Goal: Information Seeking & Learning: Learn about a topic

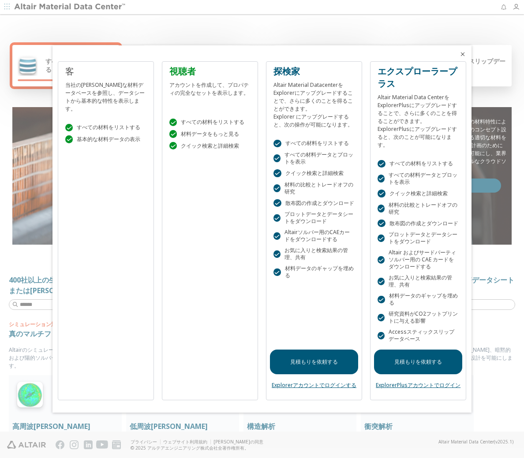
click at [461, 53] on icon "閉める" at bounding box center [462, 54] width 7 height 7
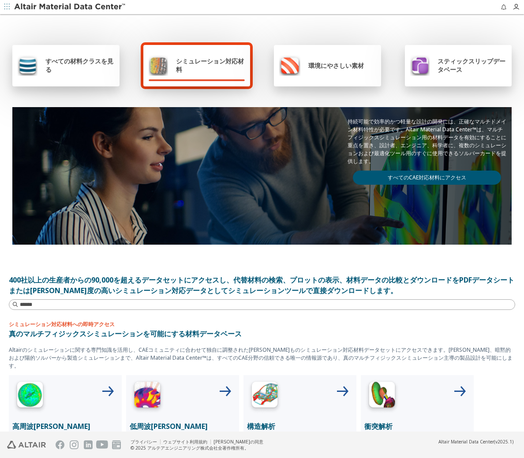
click at [95, 76] on div "すべての材料クラスを見る" at bounding box center [65, 65] width 107 height 41
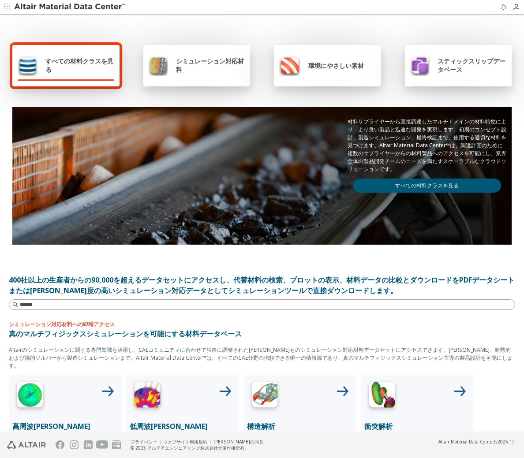
click at [412, 186] on link "すべての材料クラスを見る" at bounding box center [427, 186] width 148 height 14
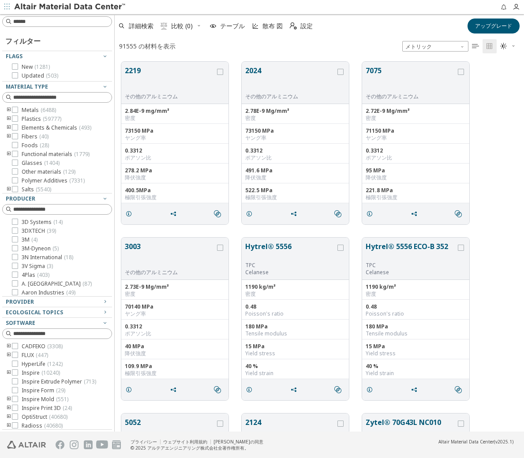
scroll to position [370, 403]
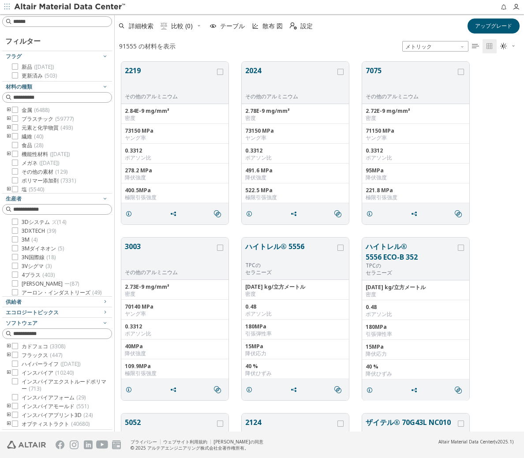
click at [9, 110] on icon "トゥーグルグループ" at bounding box center [9, 110] width 6 height 7
click at [22, 120] on icon "トゥーグルグループ" at bounding box center [22, 119] width 6 height 7
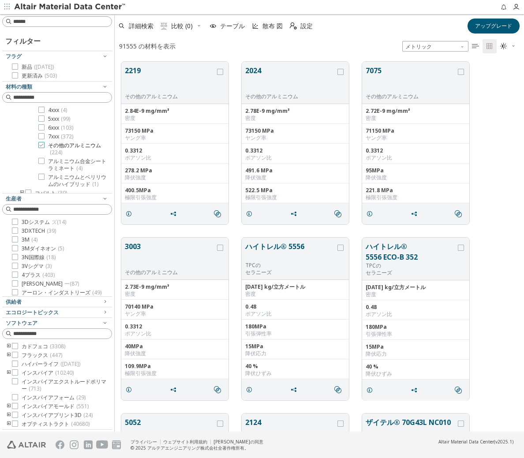
scroll to position [0, 0]
click at [41, 172] on icon at bounding box center [41, 172] width 6 height 6
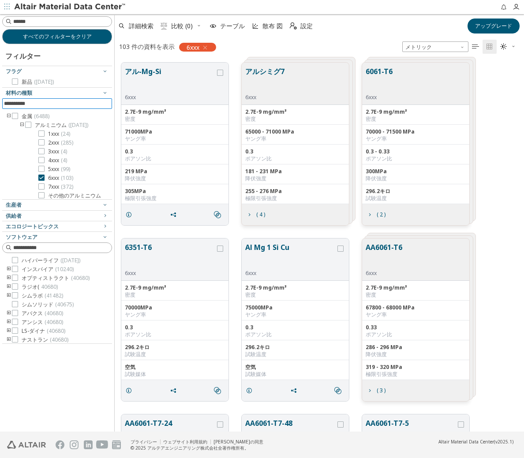
drag, startPoint x: 51, startPoint y: 100, endPoint x: 63, endPoint y: 105, distance: 12.7
click at [52, 101] on input at bounding box center [58, 104] width 108 height 10
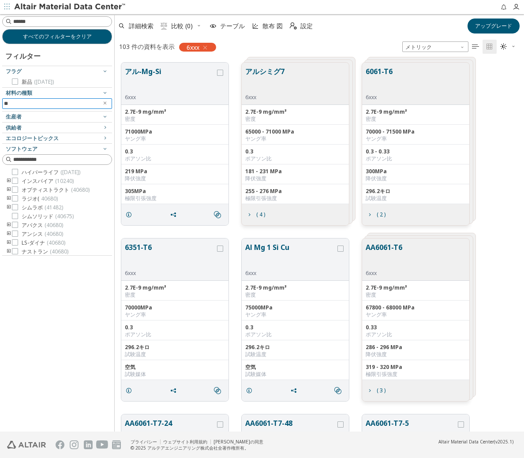
type input "*"
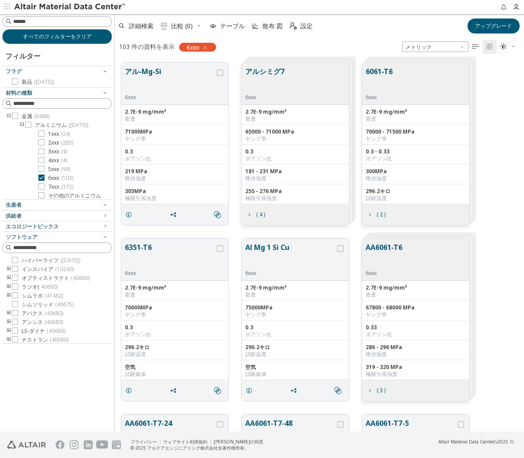
drag, startPoint x: 485, startPoint y: 118, endPoint x: 452, endPoint y: 119, distance: 33.5
click at [485, 118] on div "アル-Mg-Si 6xxx 2.7E-9 mg/mm³ 密度 71000MPa ヤング率 0.3 ポアソン比 219 MPa 降伏強度 305MPa 極限引張…" at bounding box center [319, 144] width 409 height 176
click at [45, 180] on label "6xxx ( 103 )" at bounding box center [55, 178] width 35 height 7
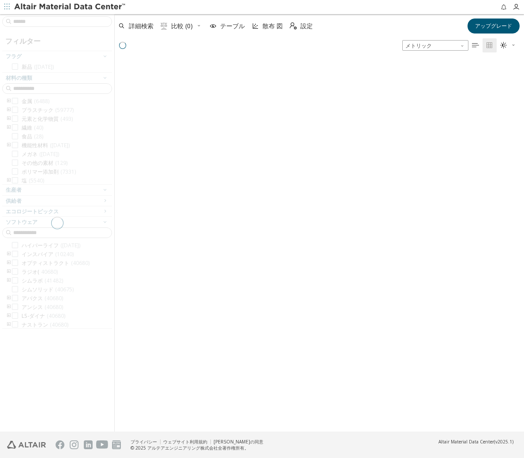
click at [43, 187] on div at bounding box center [57, 223] width 114 height 418
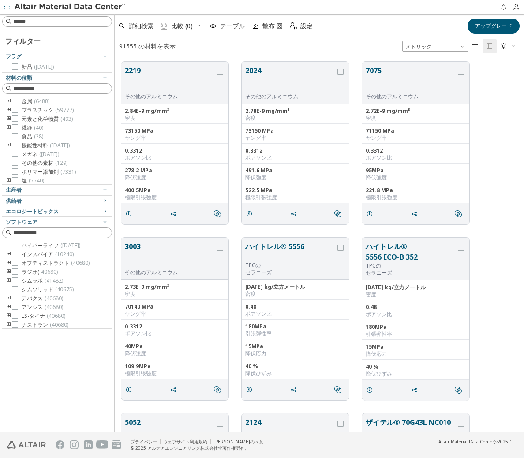
scroll to position [370, 403]
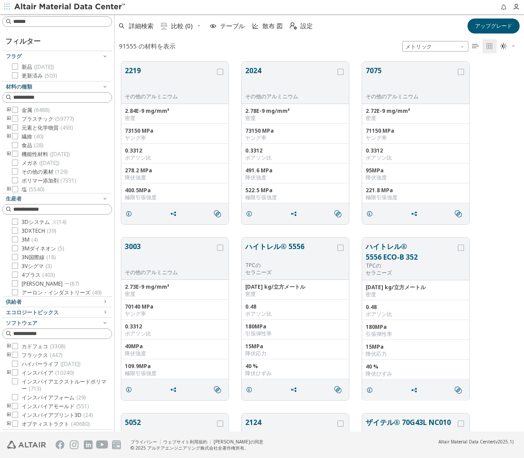
click at [7, 110] on icon "トゥーグルグループ" at bounding box center [9, 110] width 6 height 7
click at [24, 119] on icon "トゥーグルグループ" at bounding box center [22, 119] width 6 height 7
click at [42, 181] on icon at bounding box center [41, 180] width 6 height 6
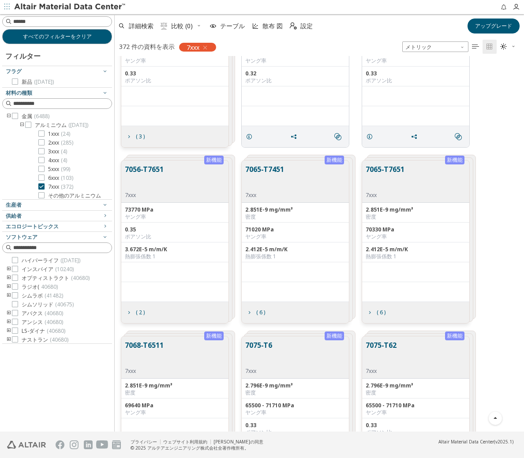
scroll to position [1676, 0]
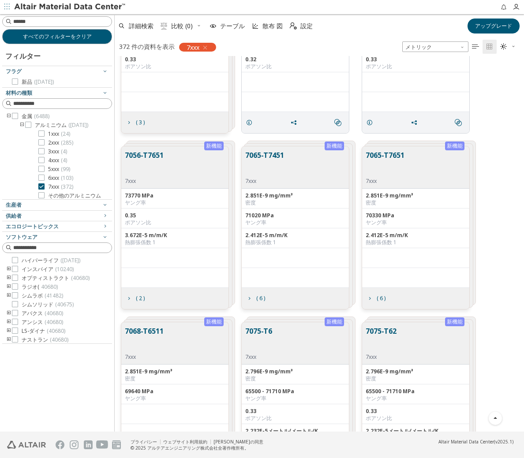
click at [220, 172] on div "7056-T7651 7xxx" at bounding box center [174, 167] width 107 height 42
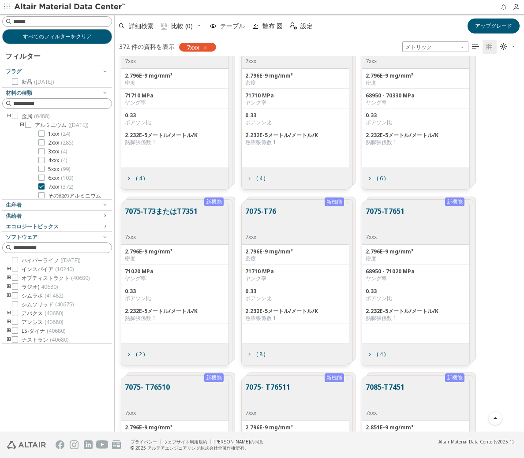
scroll to position [2603, 0]
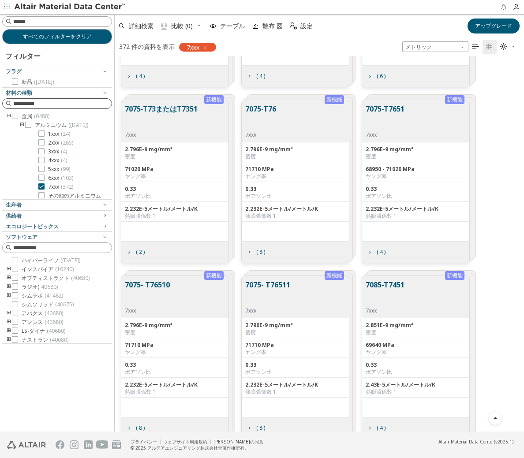
click at [50, 105] on input at bounding box center [62, 103] width 98 height 9
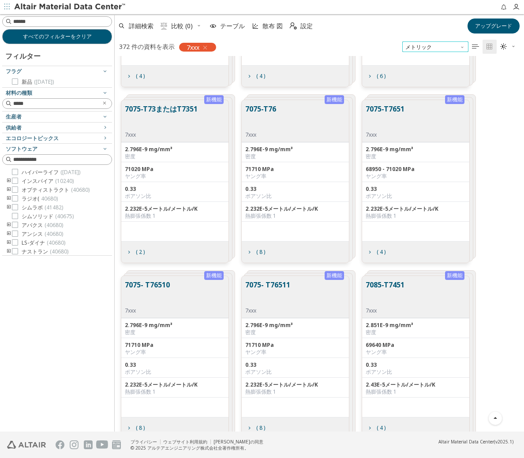
click at [435, 47] on span "メトリック" at bounding box center [435, 46] width 66 height 11
click at [63, 105] on input "*****" at bounding box center [55, 103] width 84 height 9
type input "*"
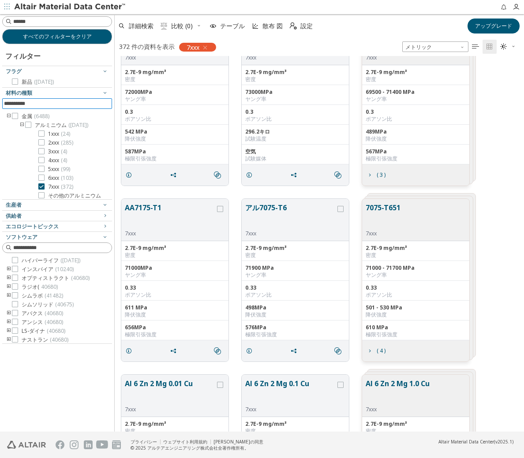
scroll to position [0, 0]
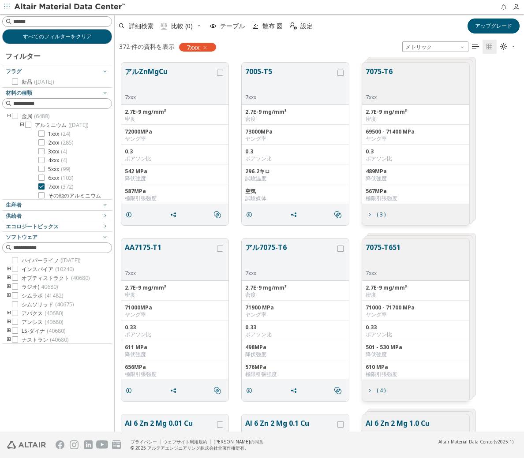
click at [22, 126] on icon "トゥーグルグループ" at bounding box center [22, 125] width 6 height 7
click at [10, 116] on icon "トゥーグルグループ" at bounding box center [9, 116] width 6 height 7
click at [8, 125] on icon "トゥーグルグループ" at bounding box center [9, 125] width 6 height 7
click at [22, 133] on icon "トゥーグルグループ" at bounding box center [22, 134] width 6 height 7
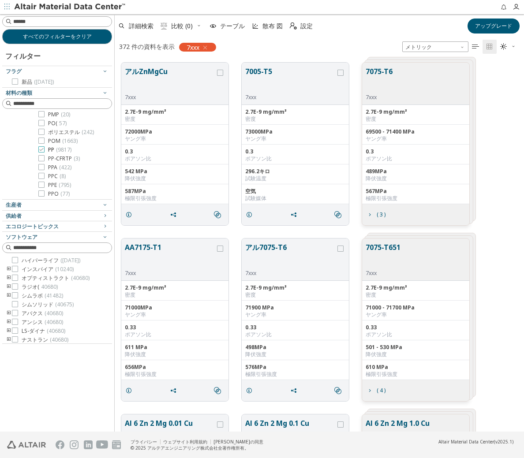
click at [43, 149] on icon at bounding box center [41, 149] width 6 height 6
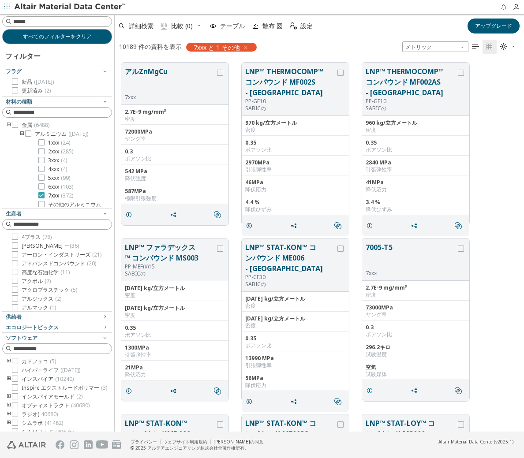
click at [44, 195] on div at bounding box center [41, 195] width 6 height 6
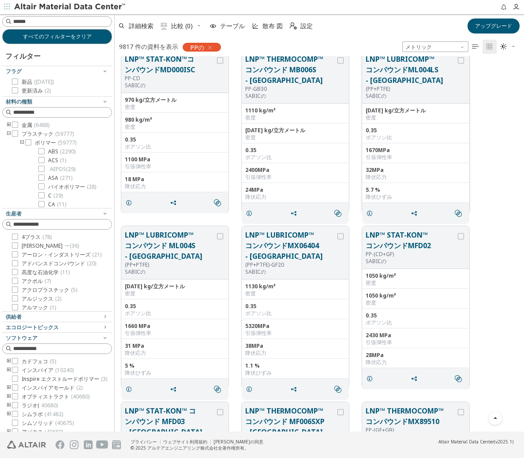
scroll to position [485, 0]
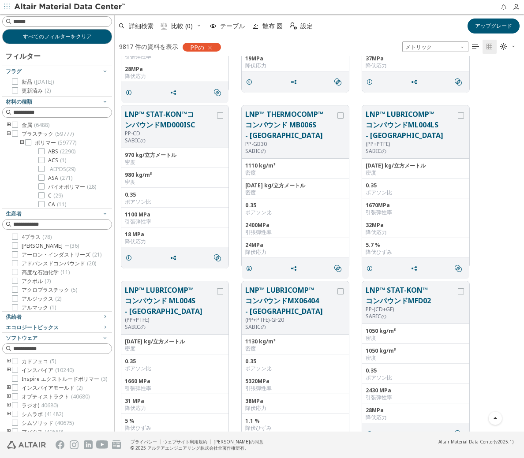
click at [487, 192] on div "LNP™ STAT-KON™コンパウンドMD000ISC PP-CD SABICの 970 kg/立方メートル 密度 980 kg/m³ 密度 0.35 ポア…" at bounding box center [319, 187] width 409 height 176
click at [10, 123] on icon "トゥーグルグループ" at bounding box center [9, 125] width 6 height 7
click at [22, 134] on icon "トゥーグルグループ" at bounding box center [22, 134] width 6 height 7
click at [42, 161] on icon at bounding box center [41, 160] width 6 height 6
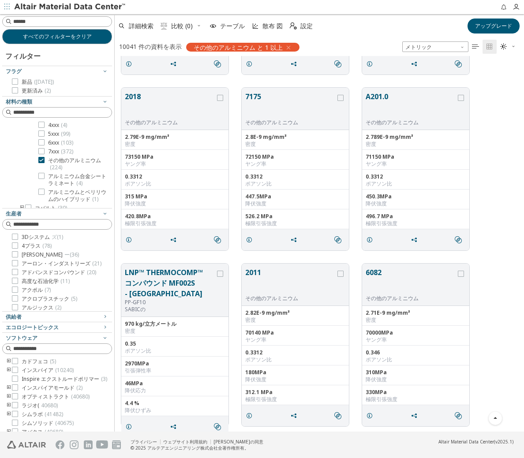
scroll to position [1985, 0]
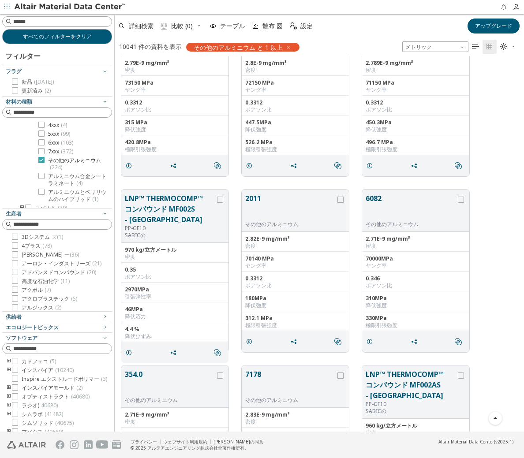
click at [43, 163] on div at bounding box center [41, 160] width 6 height 6
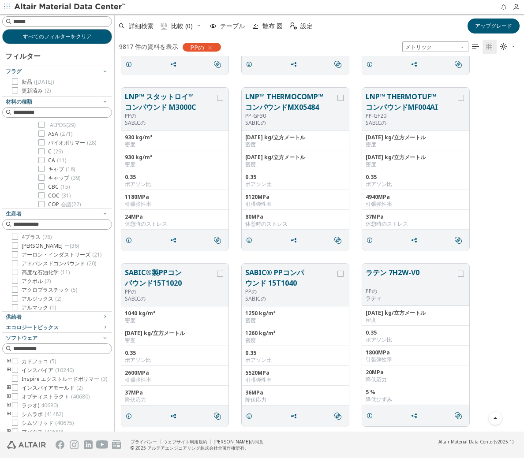
scroll to position [2100, 0]
